Goal: Navigation & Orientation: Find specific page/section

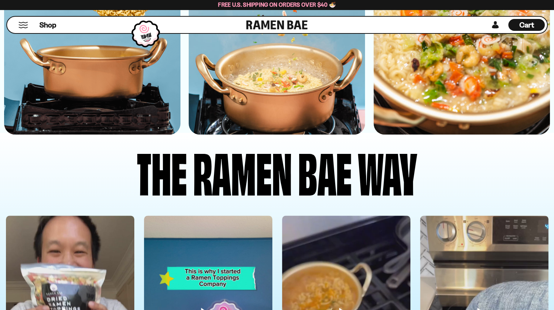
scroll to position [1939, 0]
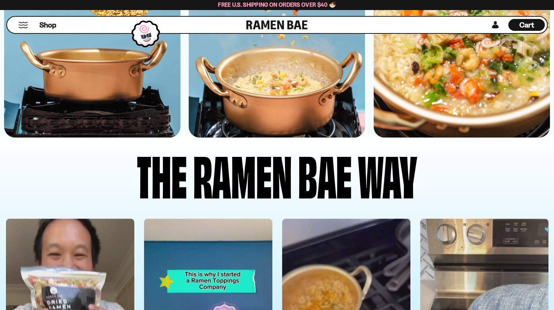
click at [25, 26] on button "Mobile Menu Trigger" at bounding box center [23, 25] width 10 height 6
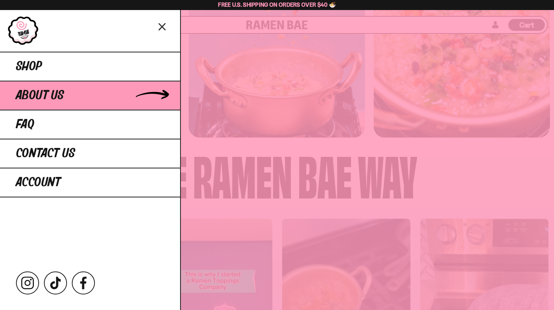
click at [29, 81] on link "About Us" at bounding box center [90, 95] width 180 height 29
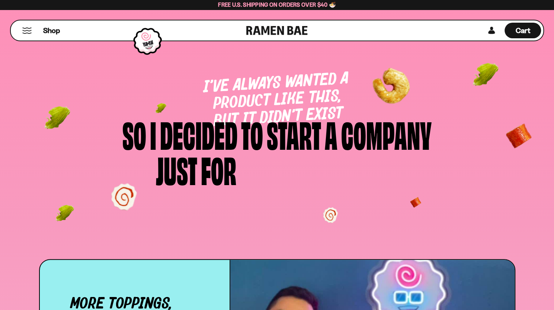
click at [27, 9] on div "Free U.S. Shipping on Orders over $40 🍜" at bounding box center [277, 5] width 554 height 10
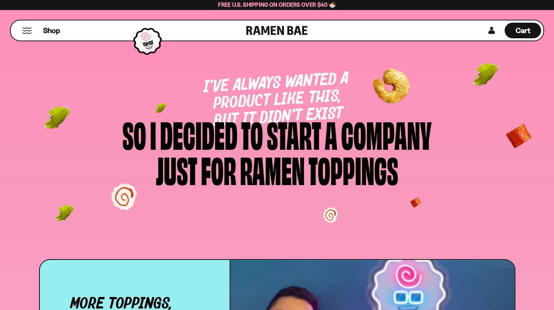
click at [29, 30] on button "Mobile Menu Trigger" at bounding box center [27, 31] width 10 height 6
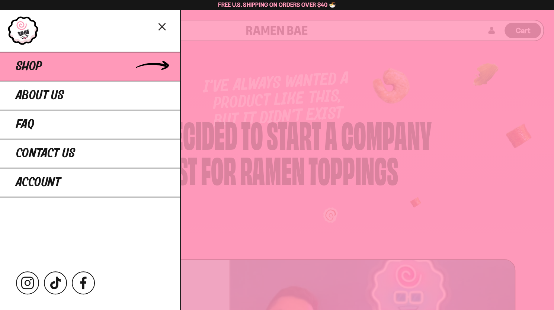
click at [35, 64] on span "Shop" at bounding box center [29, 66] width 26 height 13
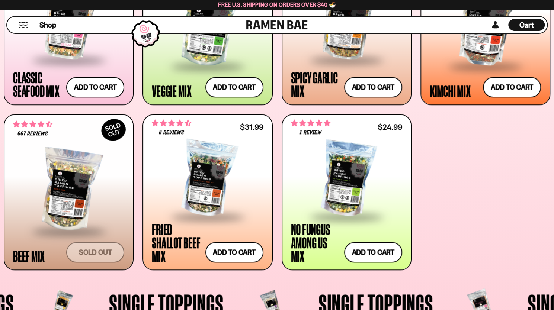
scroll to position [372, 0]
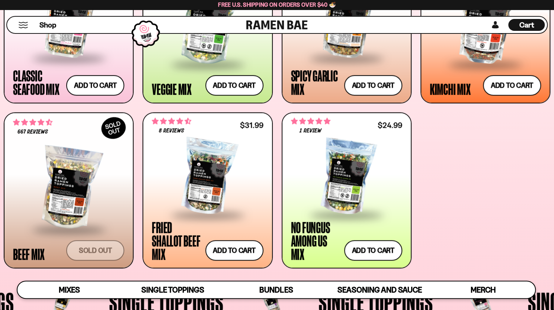
click at [25, 22] on button "Mobile Menu Trigger" at bounding box center [23, 25] width 10 height 6
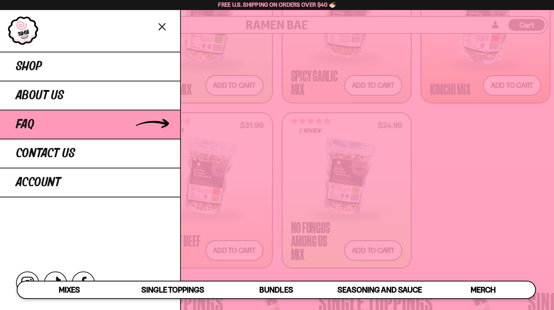
click at [40, 126] on link "FAQ" at bounding box center [90, 124] width 180 height 29
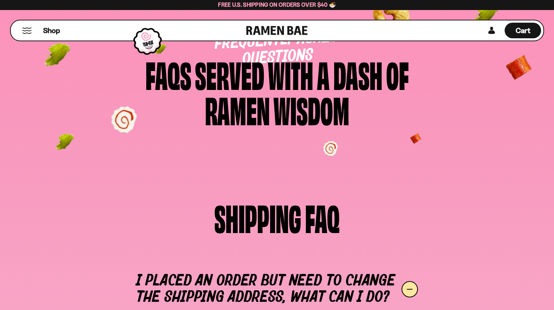
scroll to position [37, 0]
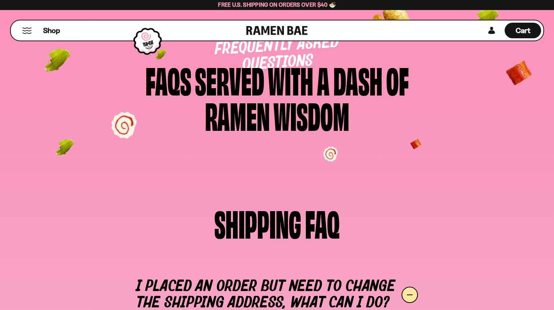
click at [303, 87] on div "with" at bounding box center [290, 79] width 45 height 35
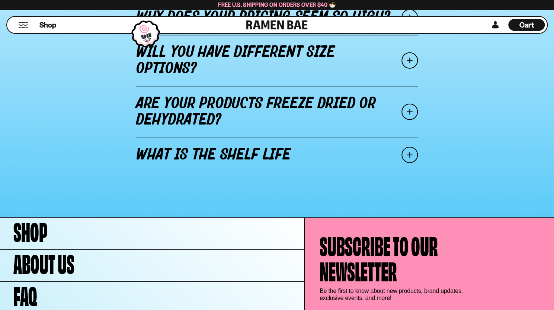
scroll to position [1041, 0]
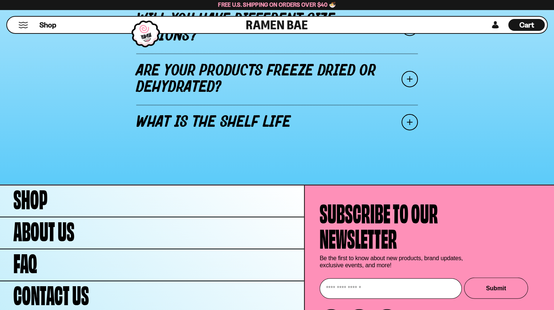
click at [410, 114] on span at bounding box center [409, 122] width 16 height 16
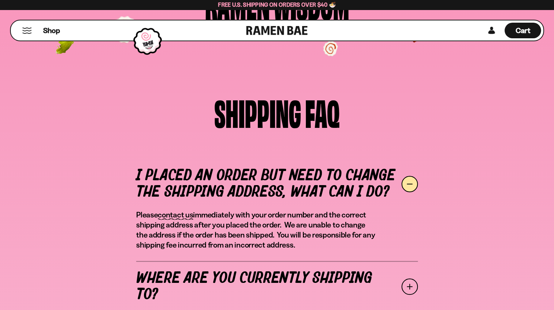
scroll to position [0, 0]
